Goal: Task Accomplishment & Management: Complete application form

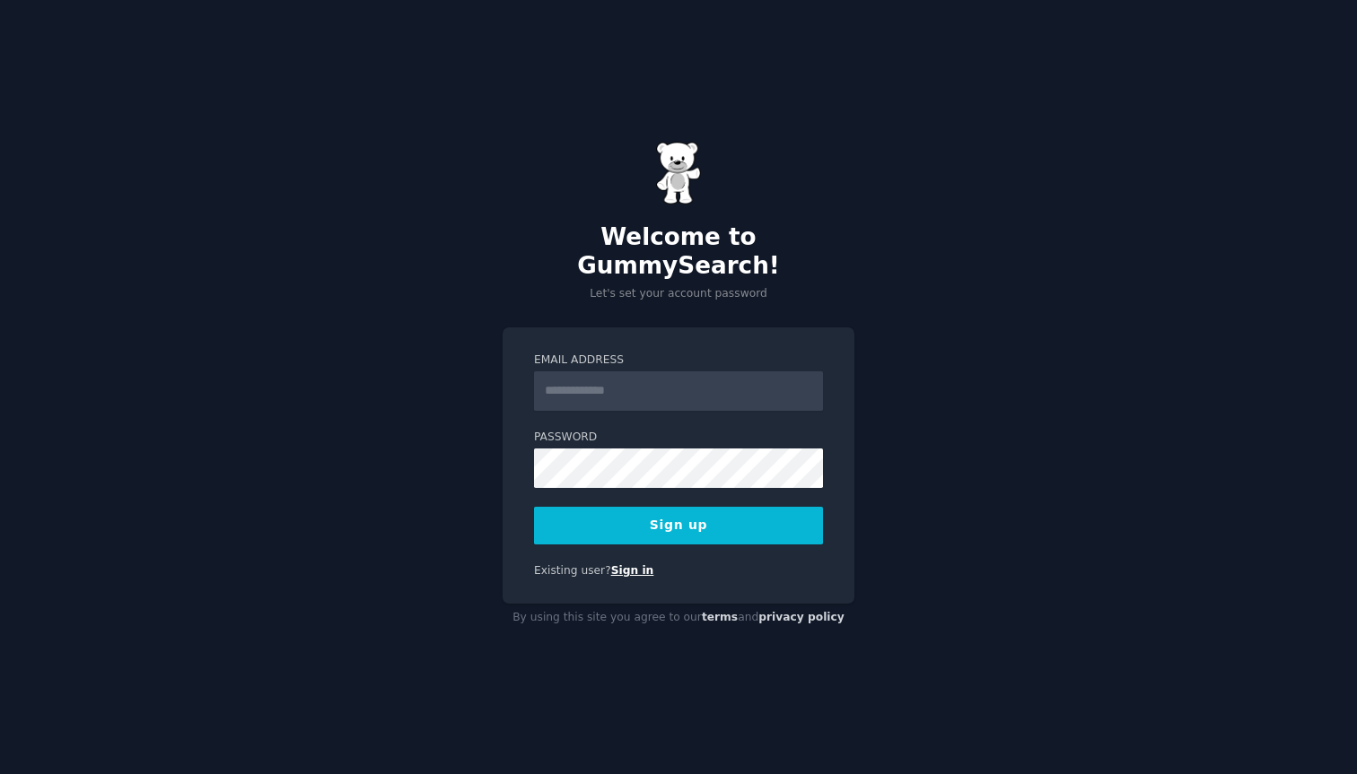
click at [628, 564] on link "Sign in" at bounding box center [632, 570] width 43 height 13
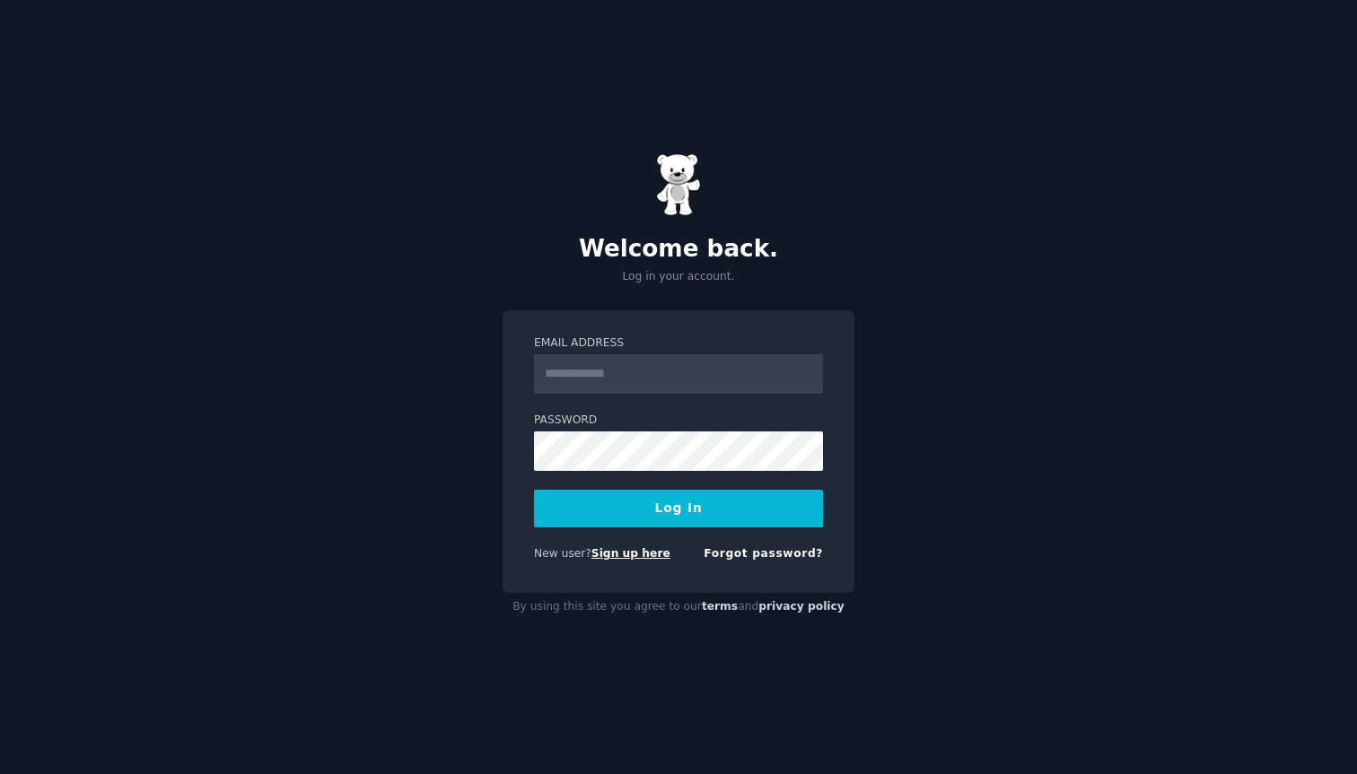
click at [647, 551] on link "Sign up here" at bounding box center [630, 553] width 79 height 13
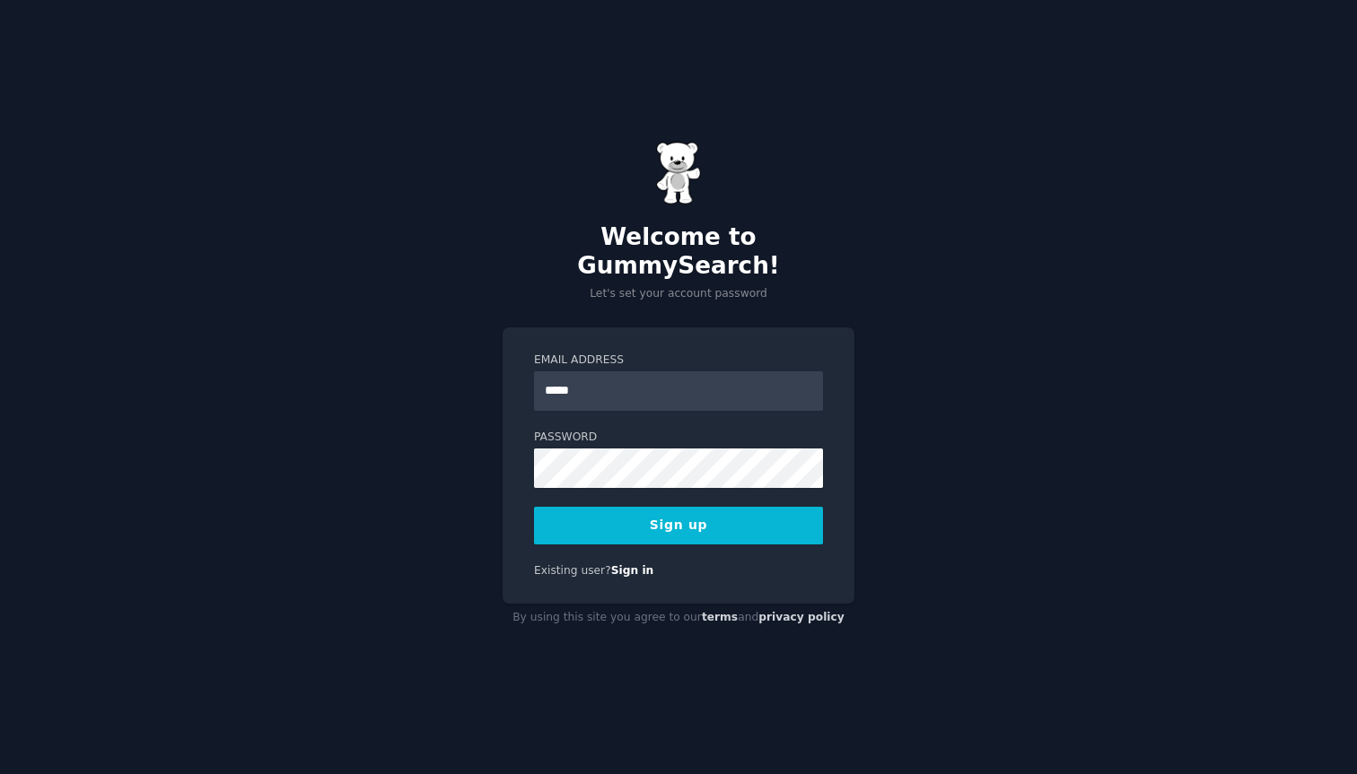
type input "**********"
click at [705, 430] on label "Password" at bounding box center [678, 438] width 289 height 16
click at [672, 519] on button "Sign up" at bounding box center [678, 526] width 289 height 38
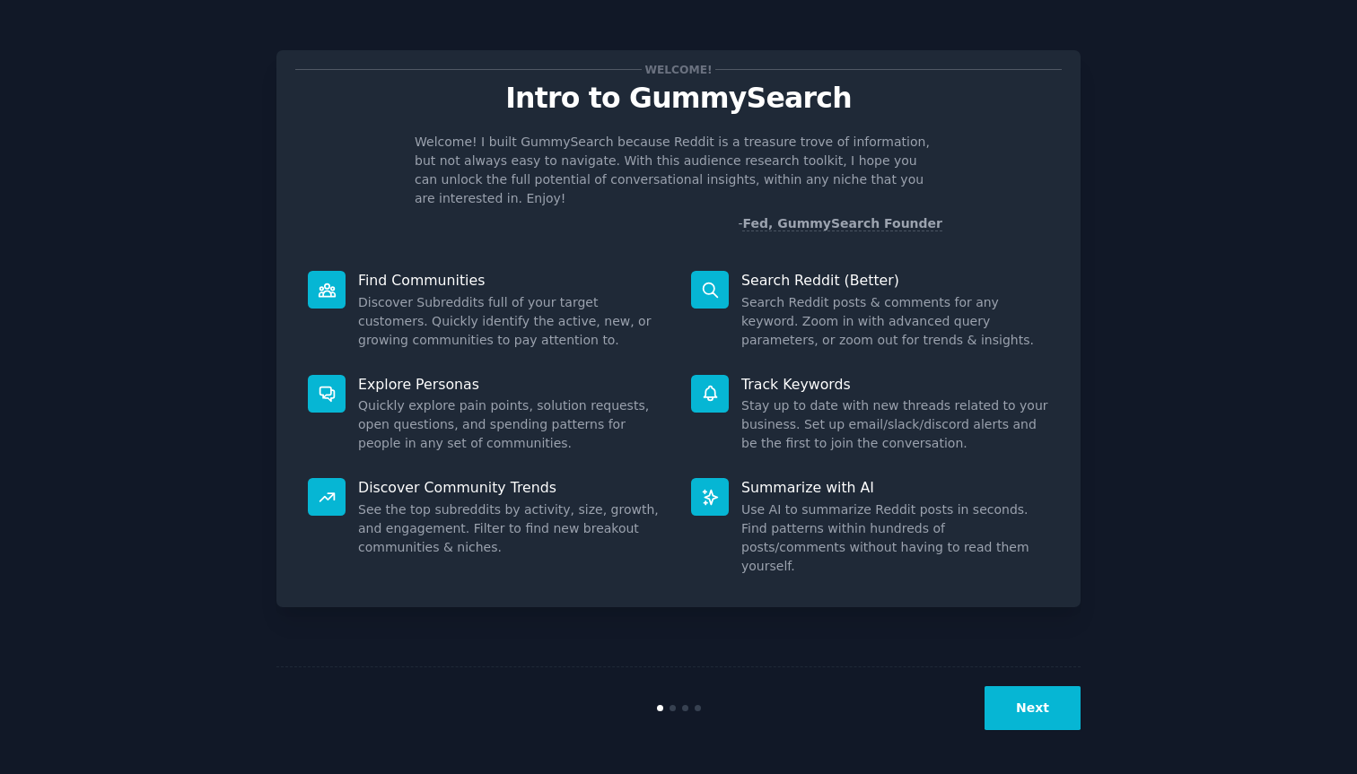
click at [1026, 720] on button "Next" at bounding box center [1032, 708] width 96 height 44
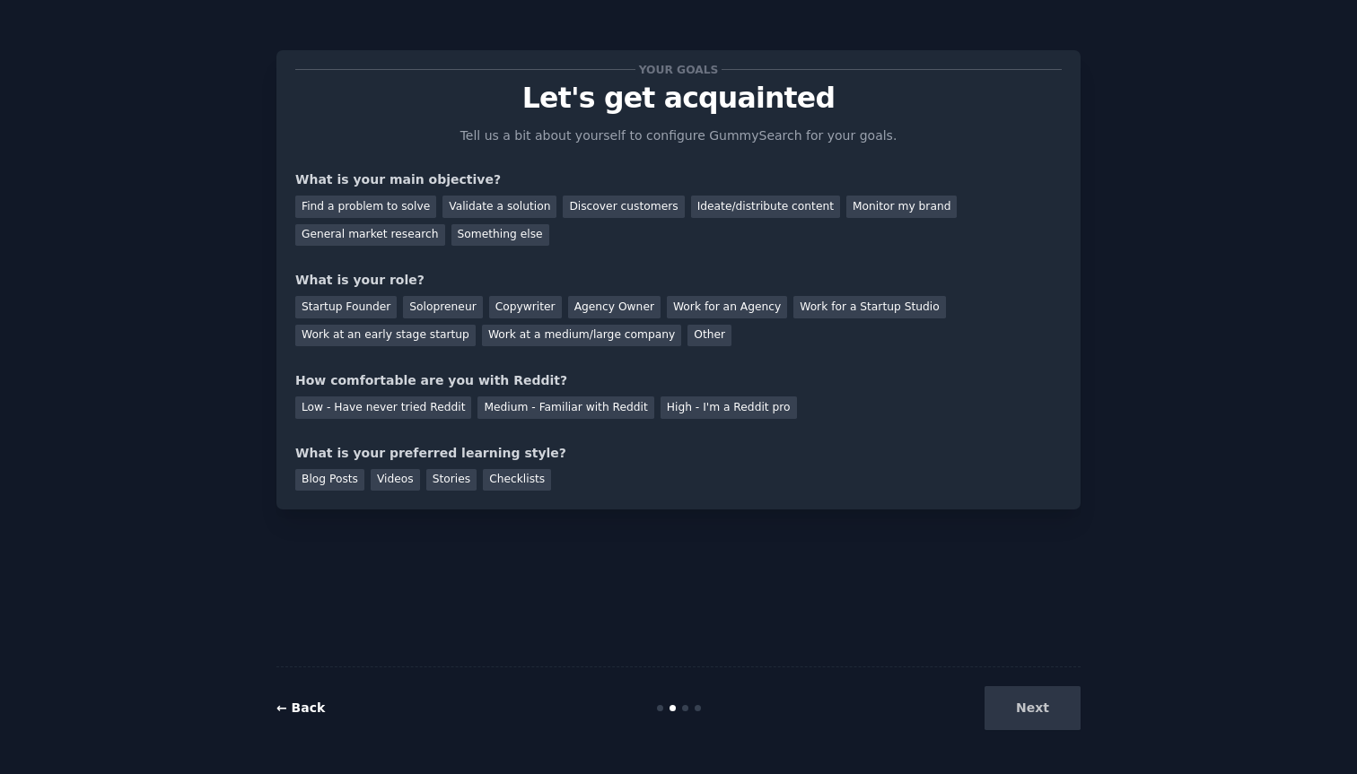
click at [305, 710] on link "← Back" at bounding box center [300, 708] width 48 height 14
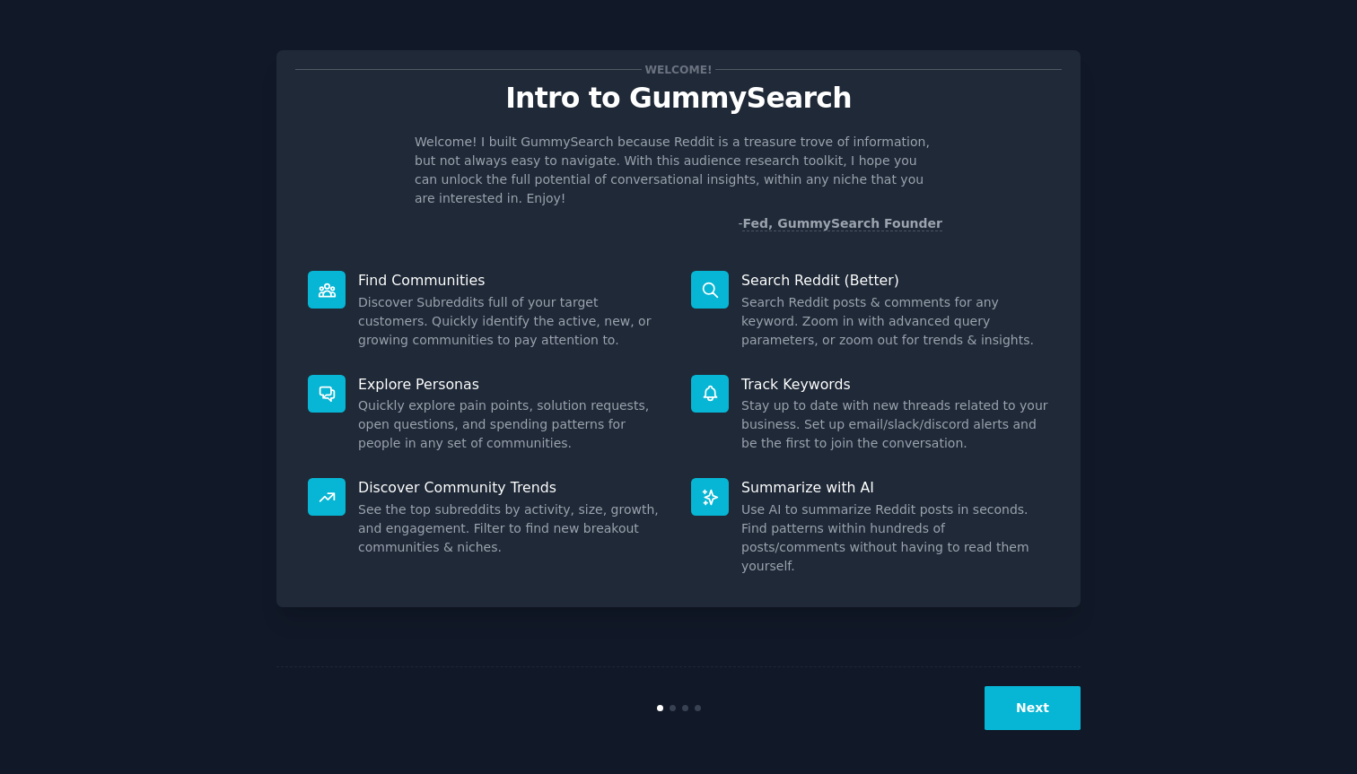
click at [1007, 718] on button "Next" at bounding box center [1032, 708] width 96 height 44
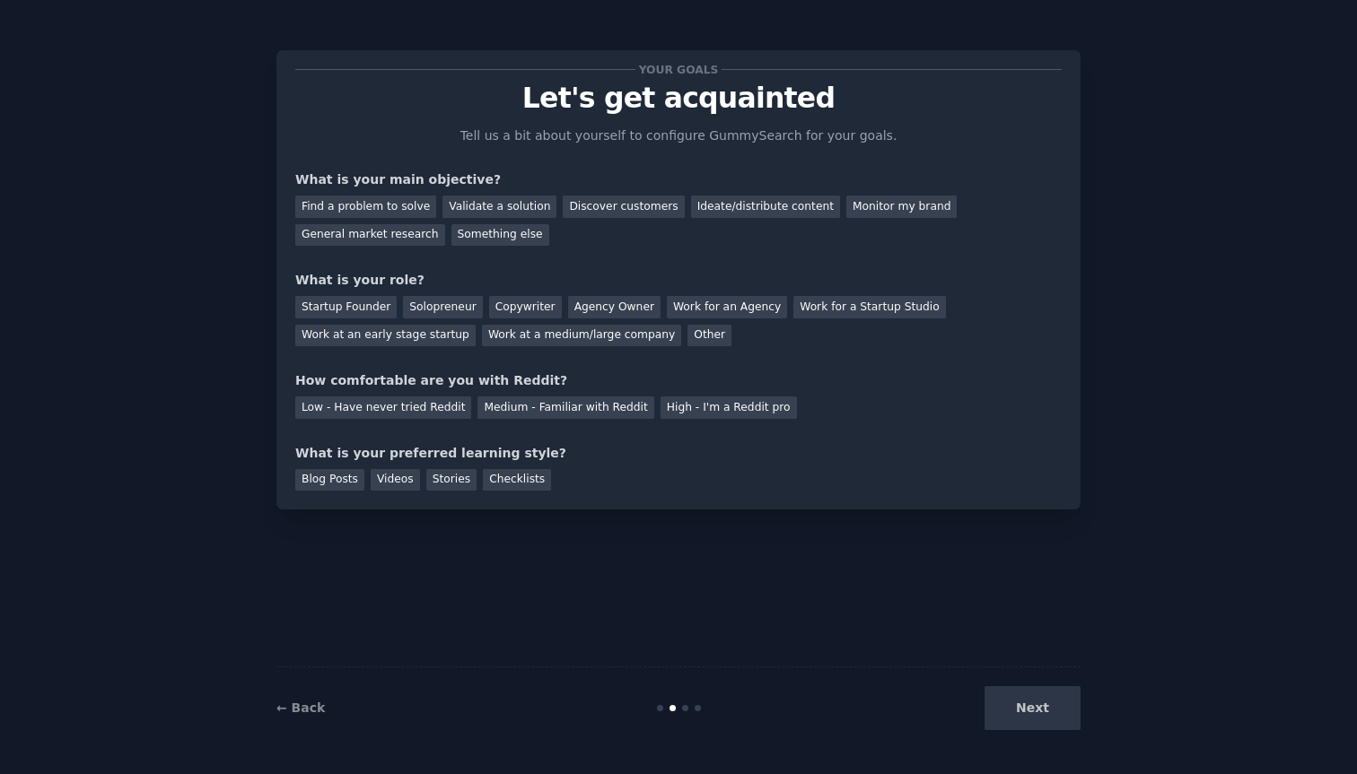
click at [1035, 713] on div "Next" at bounding box center [946, 708] width 268 height 44
click at [397, 202] on div "Find a problem to solve" at bounding box center [365, 207] width 141 height 22
click at [473, 200] on div "Validate a solution" at bounding box center [499, 207] width 114 height 22
click at [361, 208] on div "Find a problem to solve" at bounding box center [365, 207] width 141 height 22
click at [407, 311] on div "Solopreneur" at bounding box center [442, 307] width 79 height 22
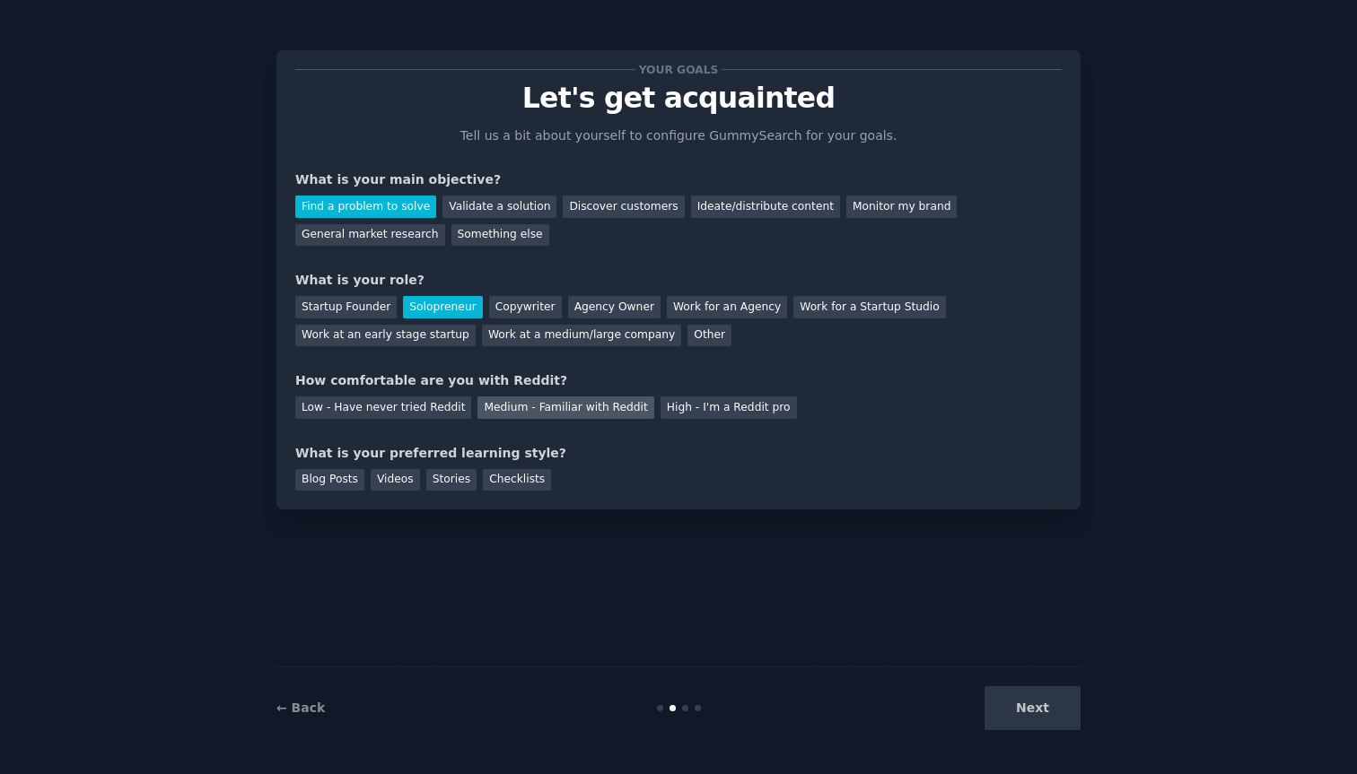
click at [540, 405] on div "Medium - Familiar with Reddit" at bounding box center [565, 408] width 176 height 22
click at [407, 404] on div "Low - Have never tried Reddit" at bounding box center [383, 408] width 176 height 22
click at [489, 403] on div "Medium - Familiar with Reddit" at bounding box center [565, 408] width 176 height 22
click at [327, 472] on div "Blog Posts" at bounding box center [329, 480] width 69 height 22
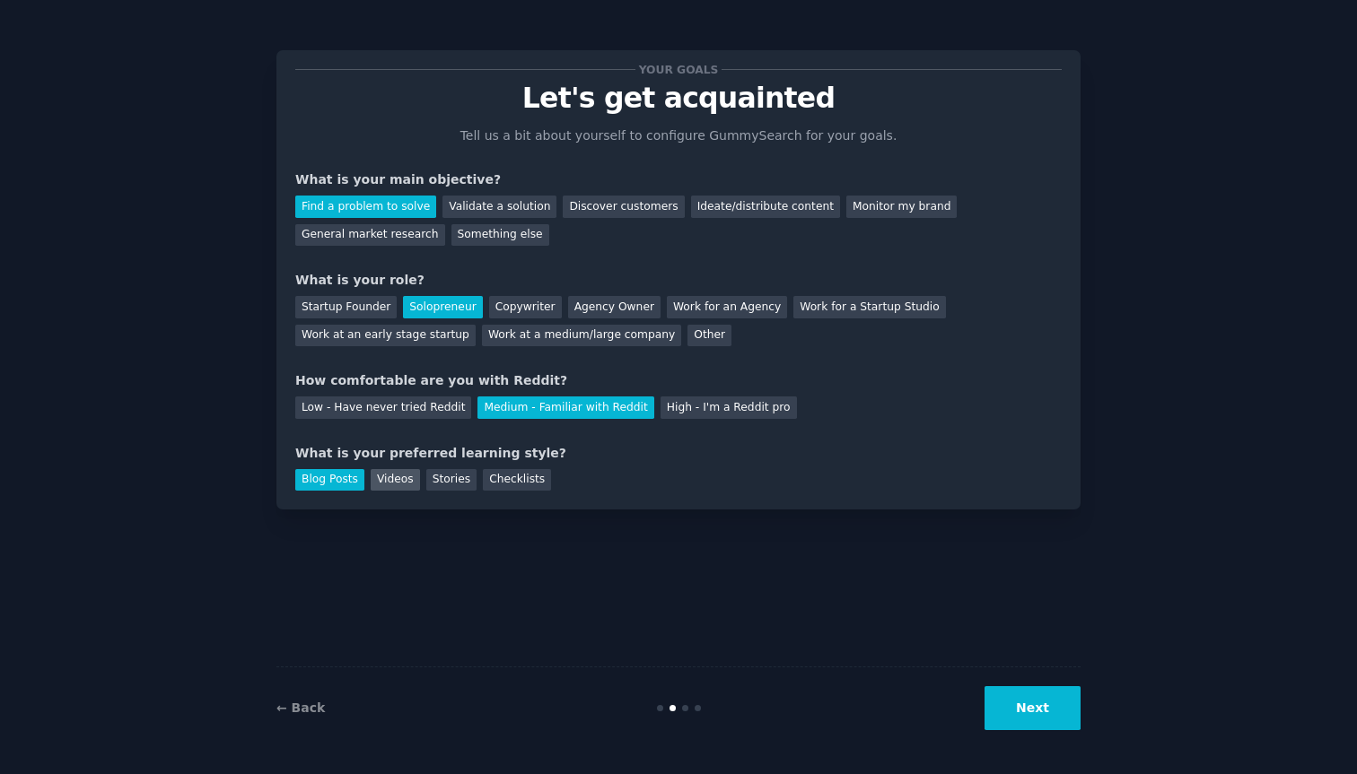
click at [404, 473] on div "Videos" at bounding box center [395, 480] width 49 height 22
click at [1044, 710] on button "Next" at bounding box center [1032, 708] width 96 height 44
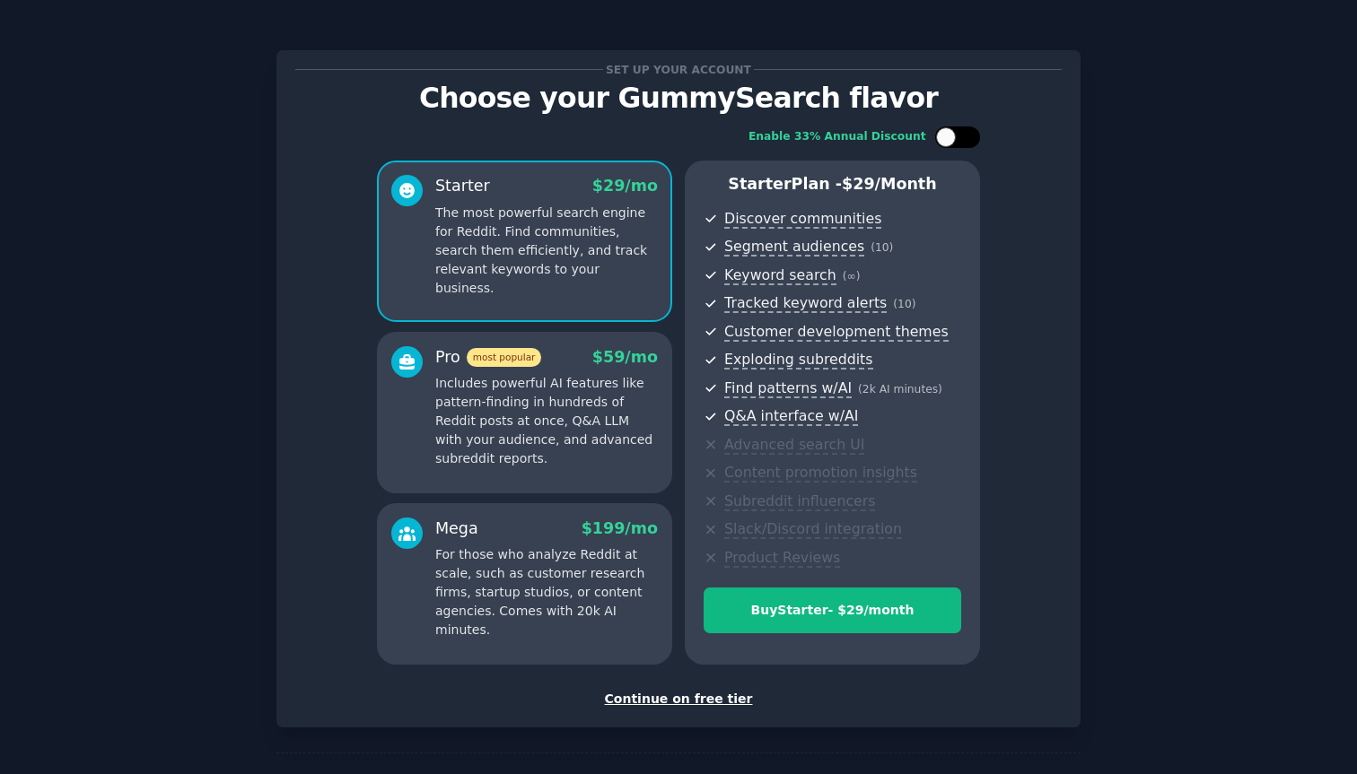
click at [956, 142] on div at bounding box center [957, 138] width 45 height 22
checkbox input "true"
